Goal: Information Seeking & Learning: Understand process/instructions

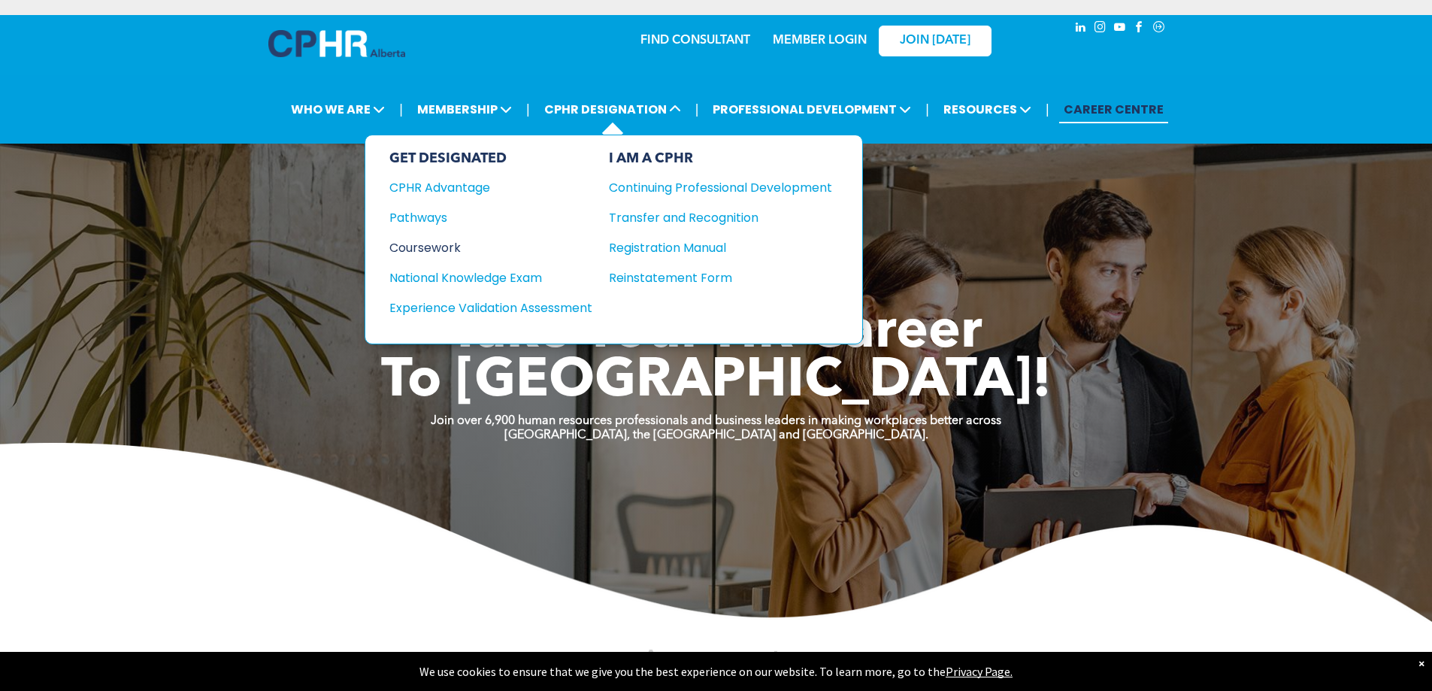
click at [428, 251] on div "Coursework" at bounding box center [480, 247] width 183 height 19
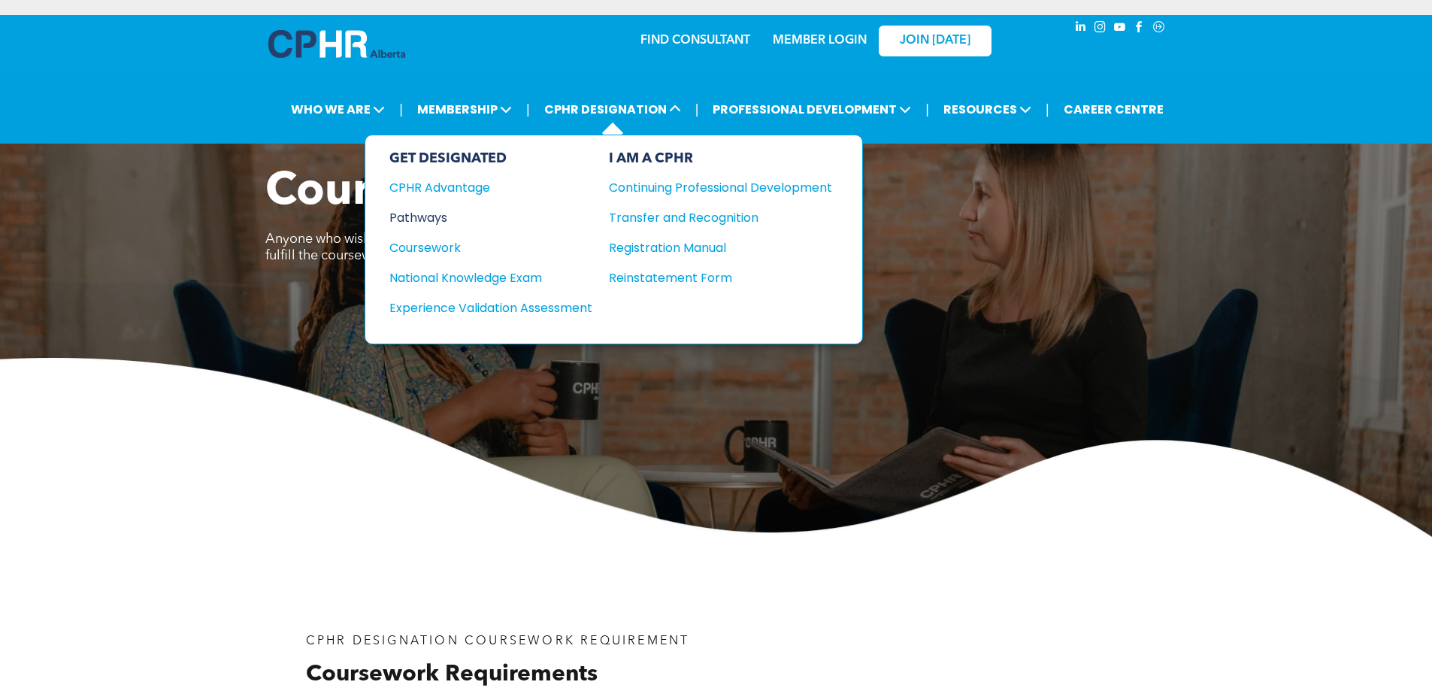
click at [431, 222] on div "Pathways" at bounding box center [480, 217] width 183 height 19
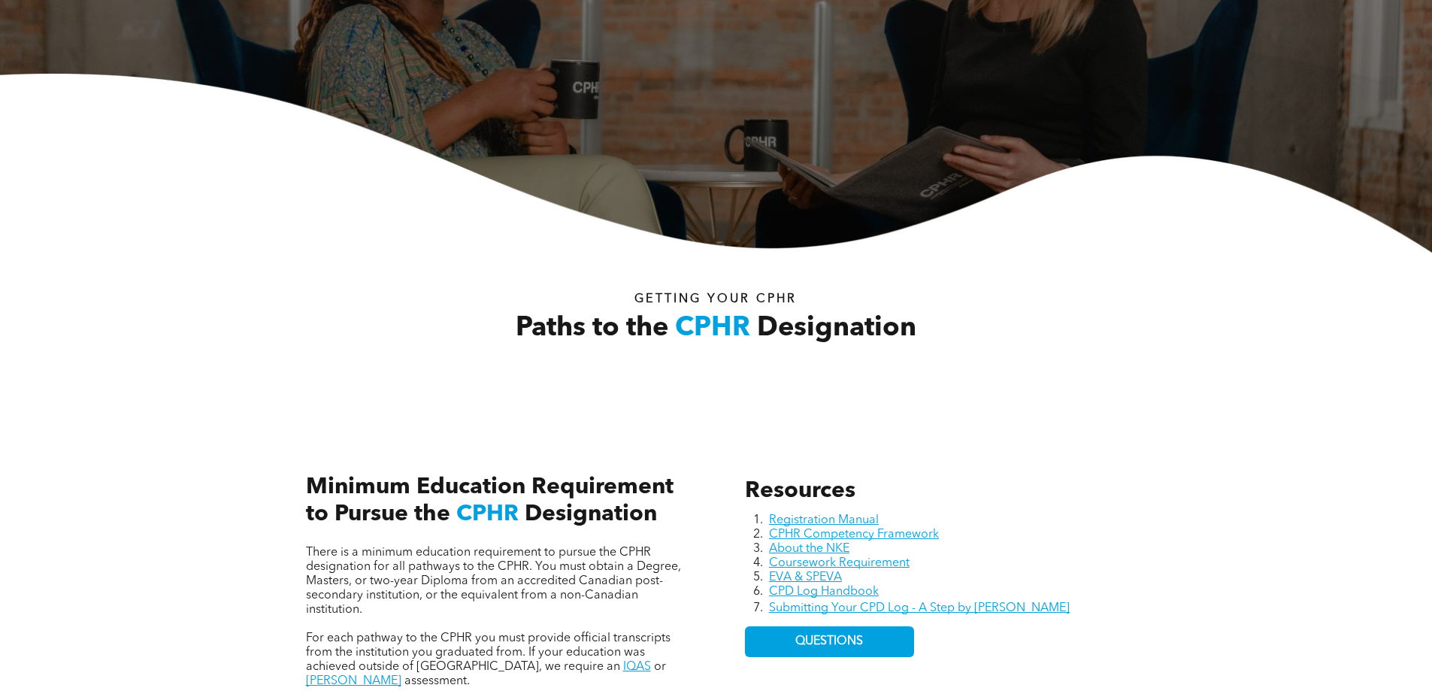
scroll to position [601, 0]
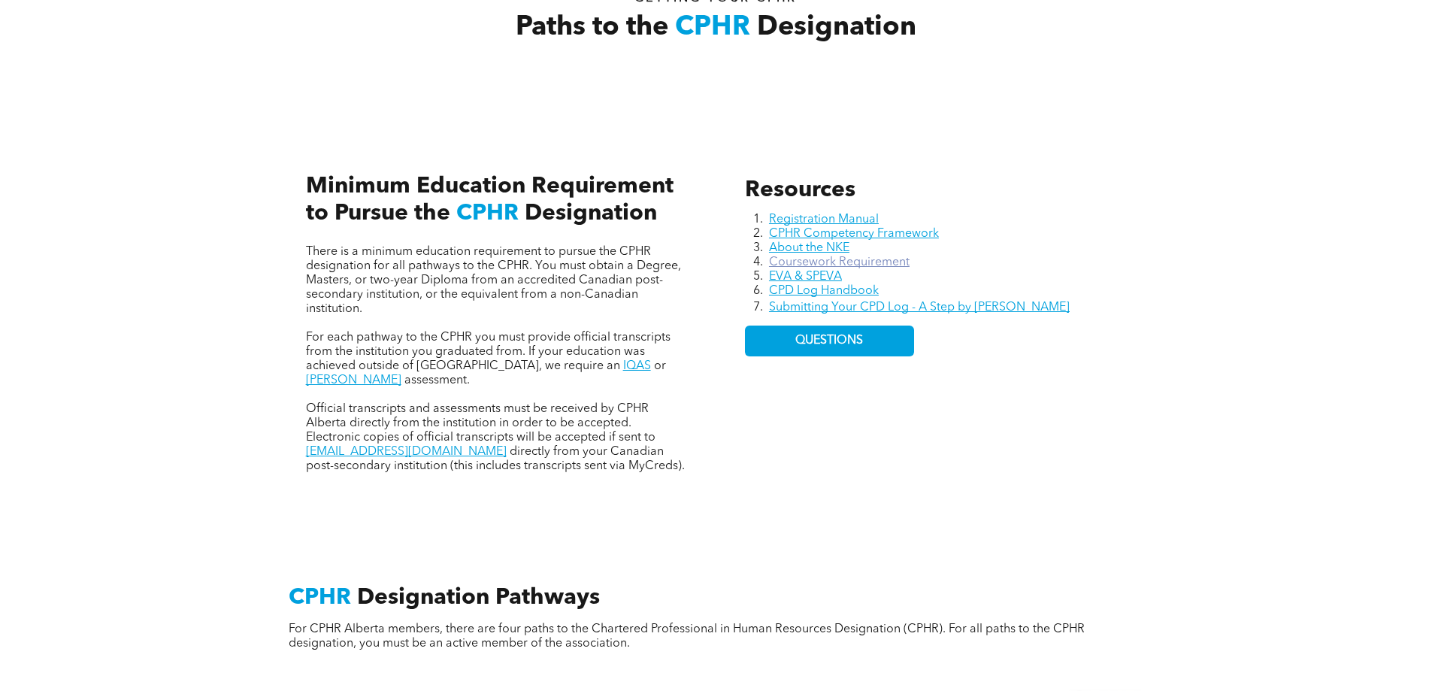
click at [813, 259] on link "Coursework Requirement" at bounding box center [839, 262] width 141 height 12
